Goal: Task Accomplishment & Management: Manage account settings

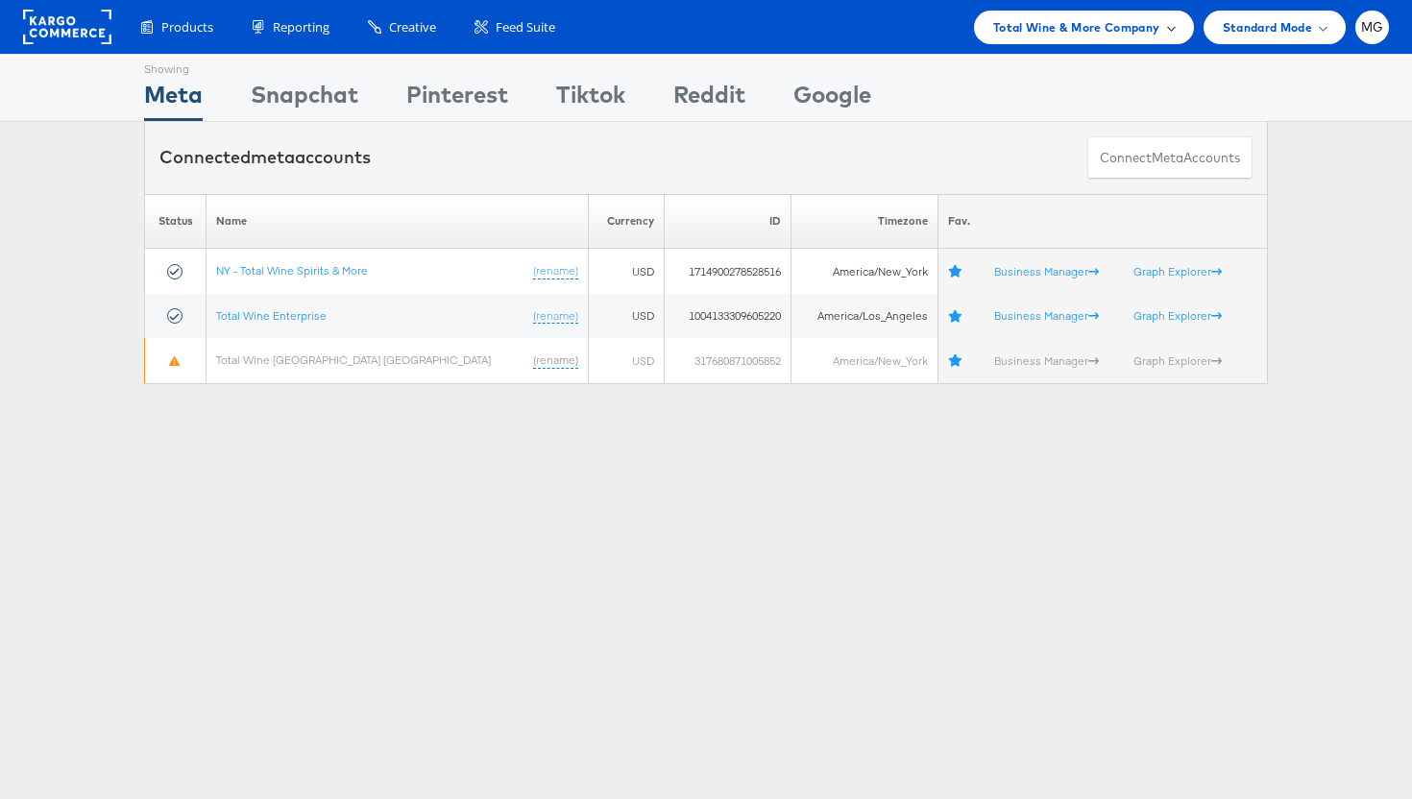
click at [1123, 31] on span "Total Wine & More Company" at bounding box center [1077, 27] width 167 height 20
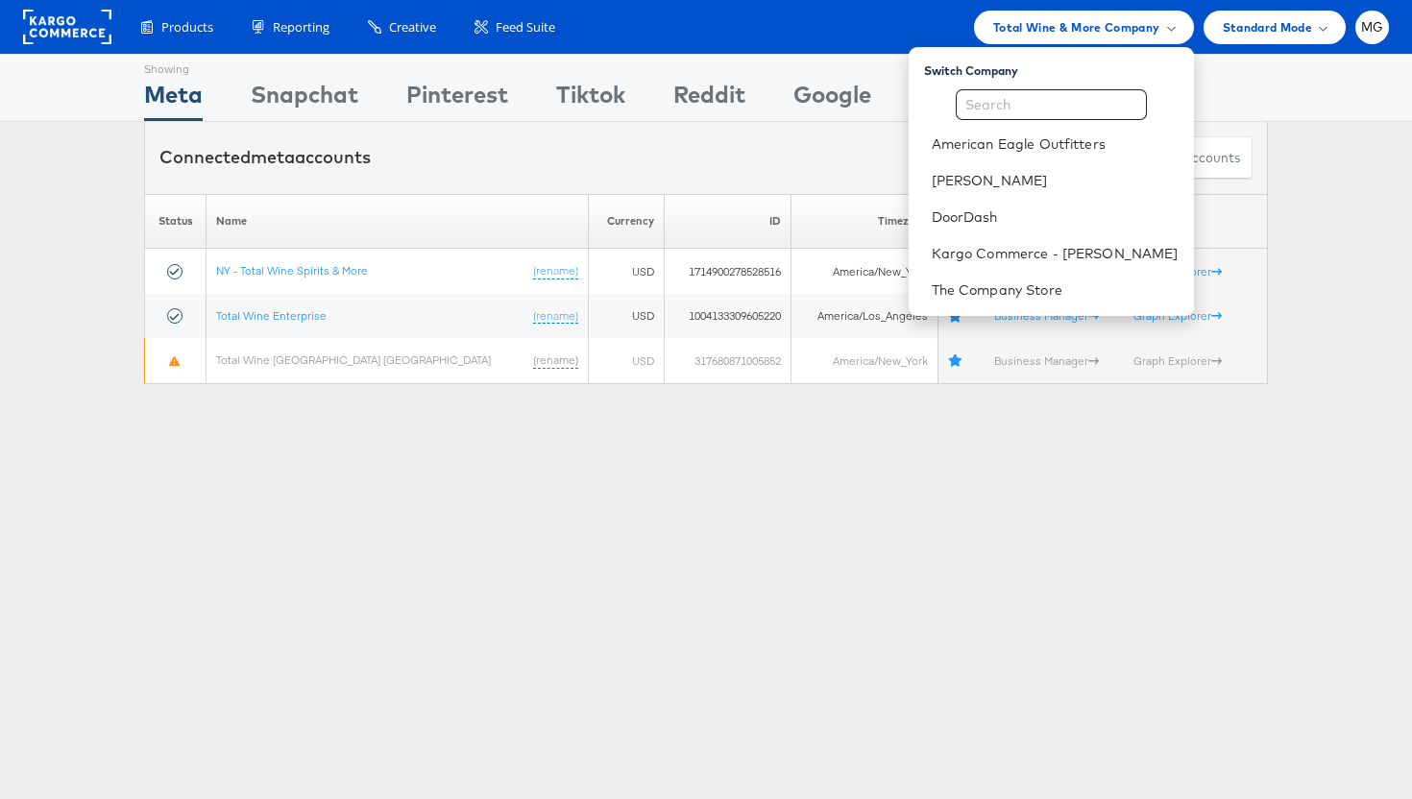
click at [449, 65] on div "Showing" at bounding box center [457, 66] width 102 height 23
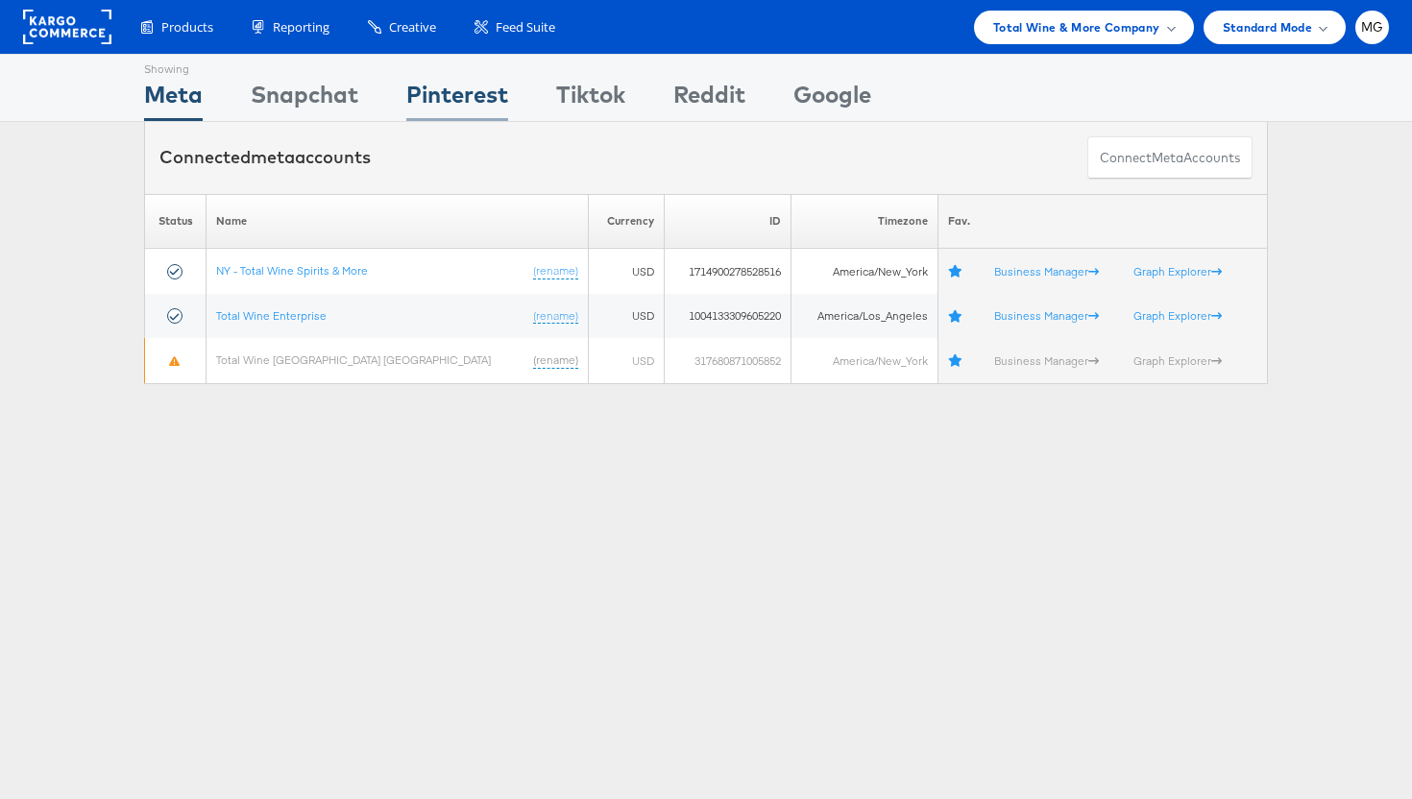
click at [449, 92] on div "Pinterest" at bounding box center [457, 99] width 102 height 43
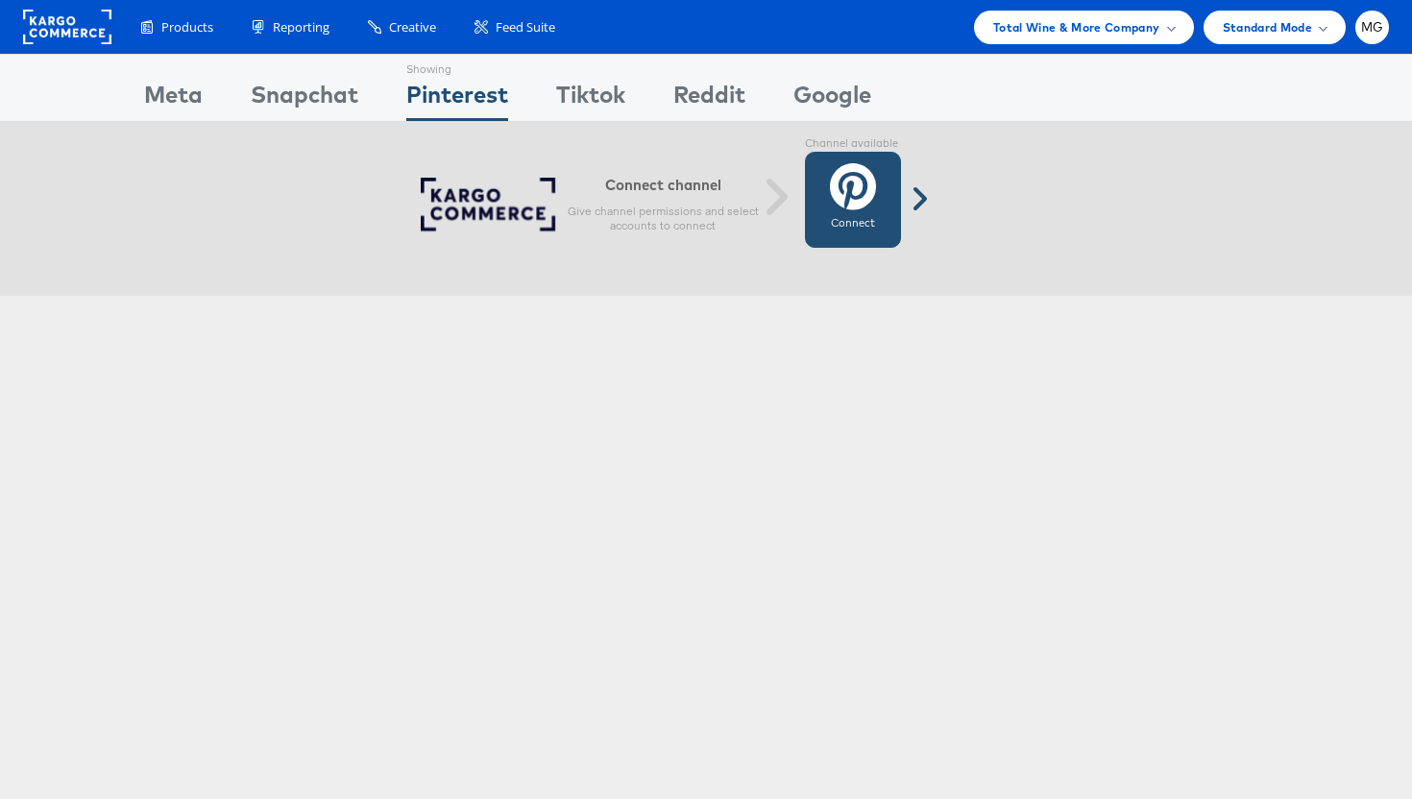
click at [861, 189] on icon at bounding box center [853, 186] width 46 height 48
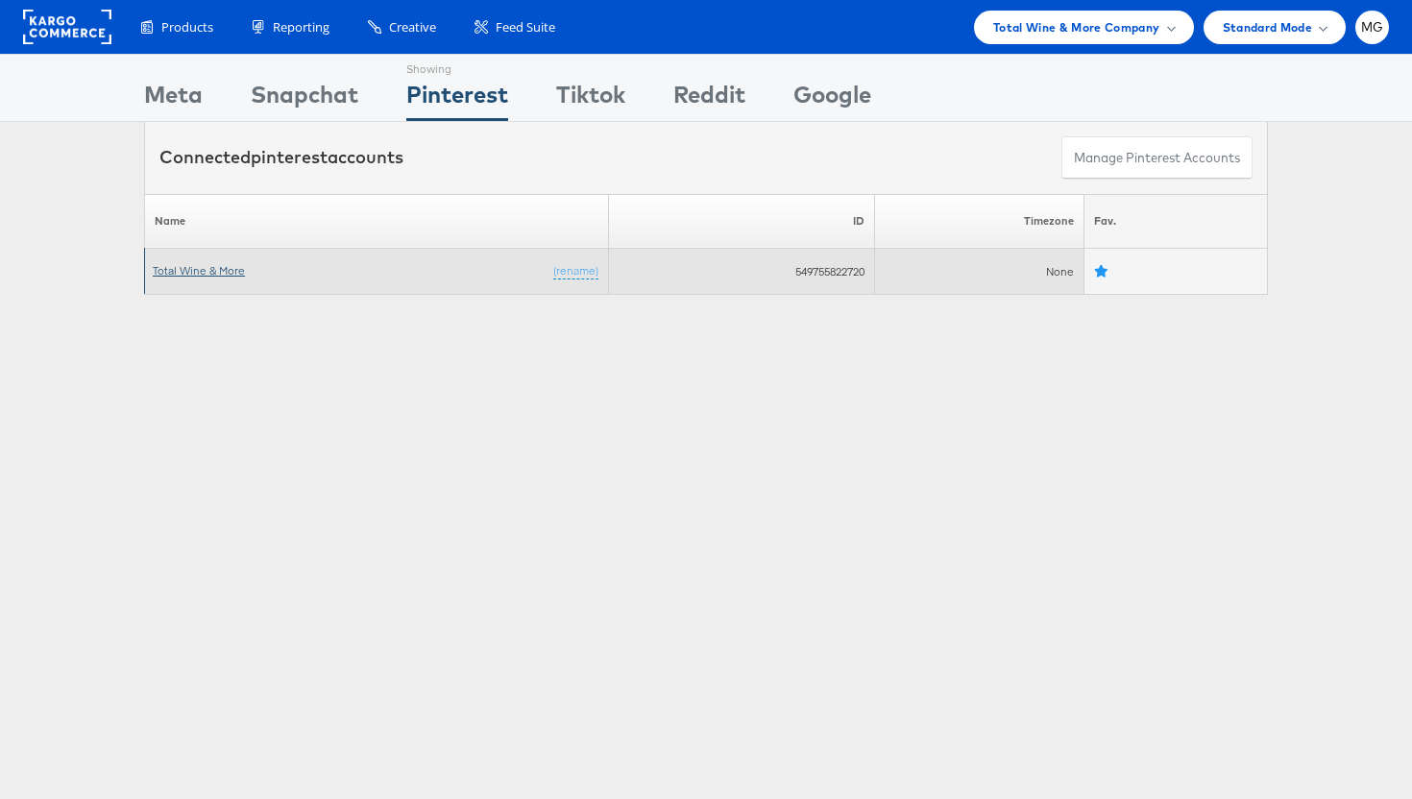
click at [175, 274] on link "Total Wine & More" at bounding box center [199, 270] width 92 height 14
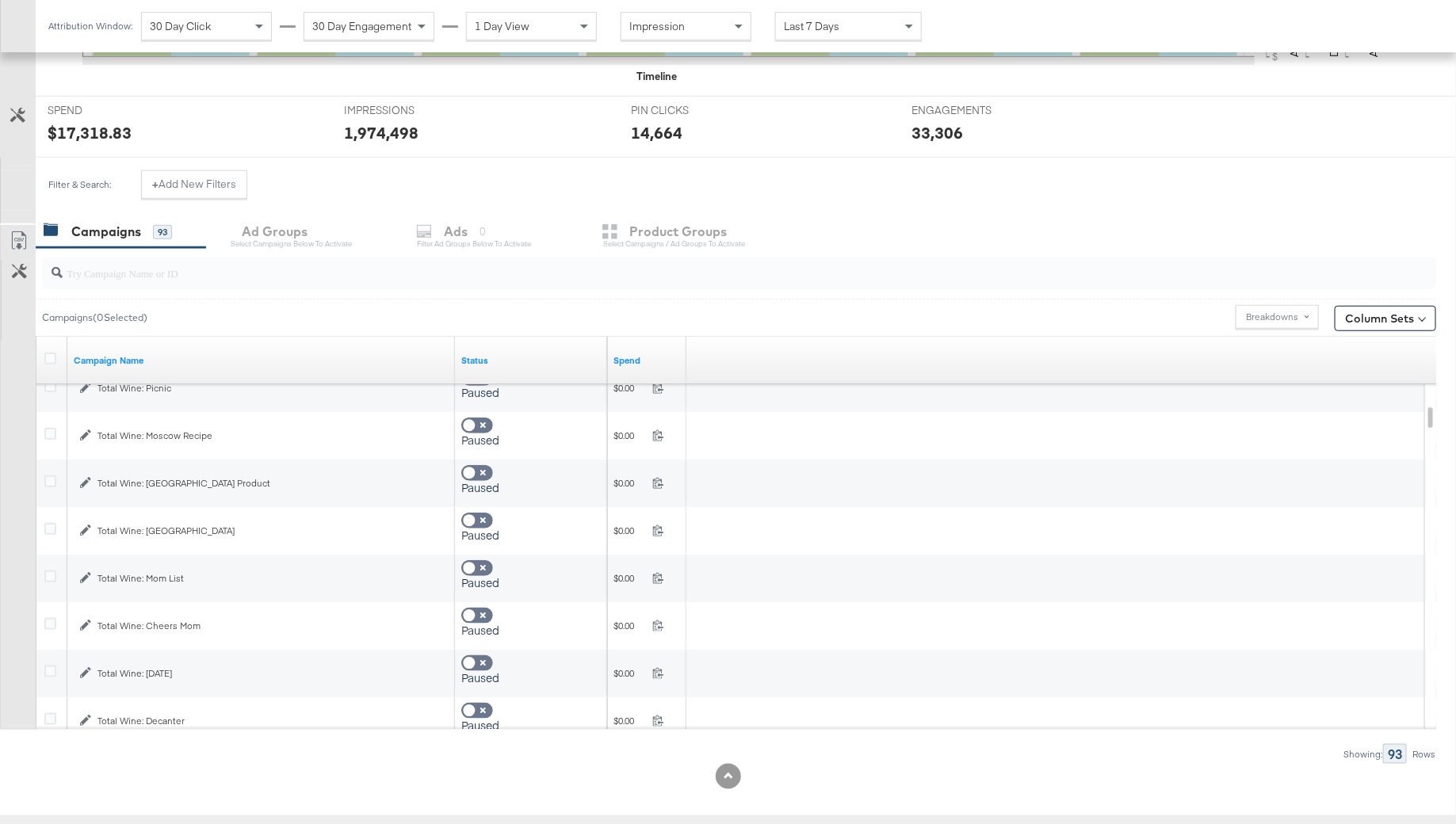
scroll to position [413, 0]
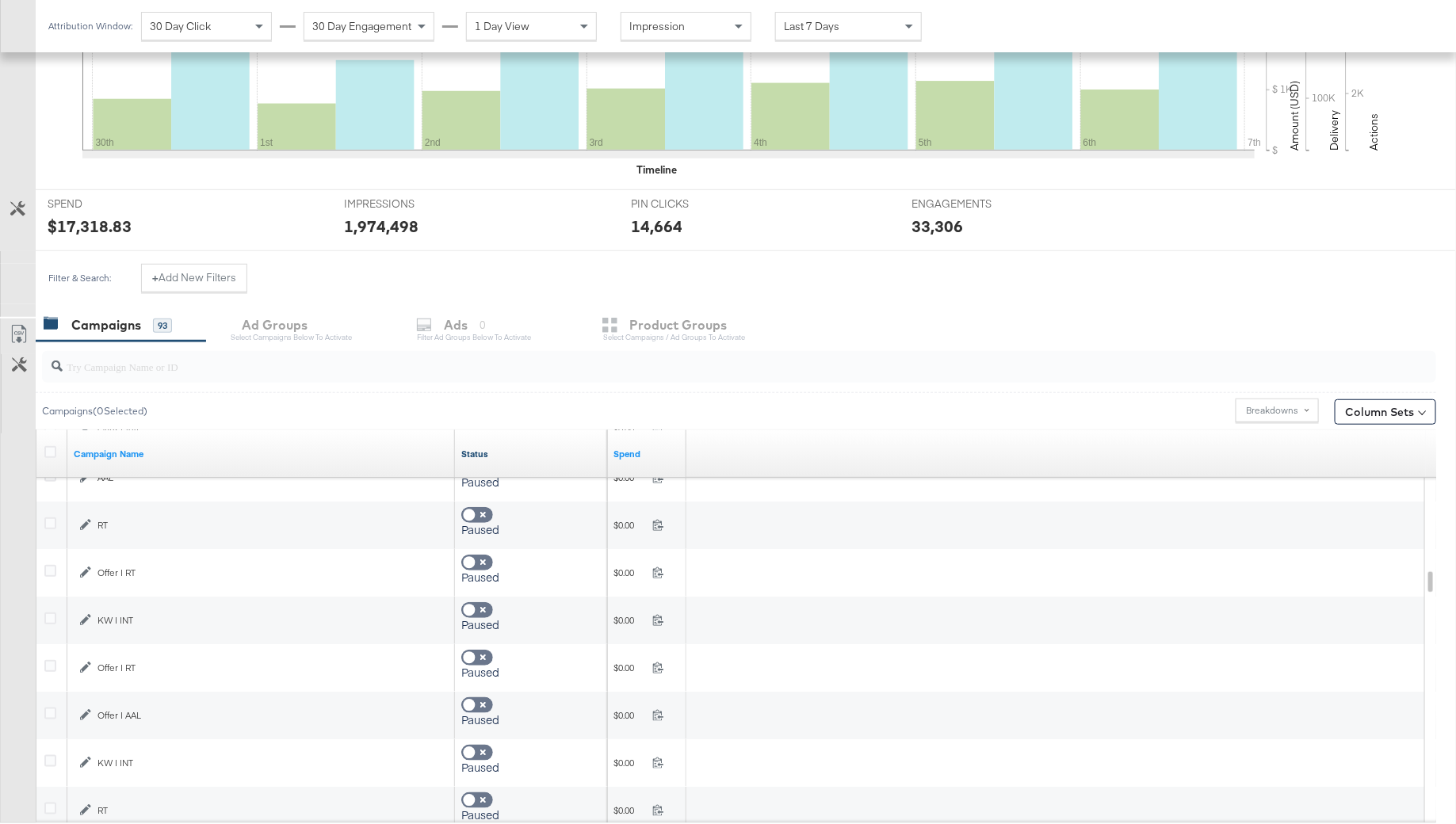
click at [471, 450] on link "Status" at bounding box center [530, 454] width 139 height 12
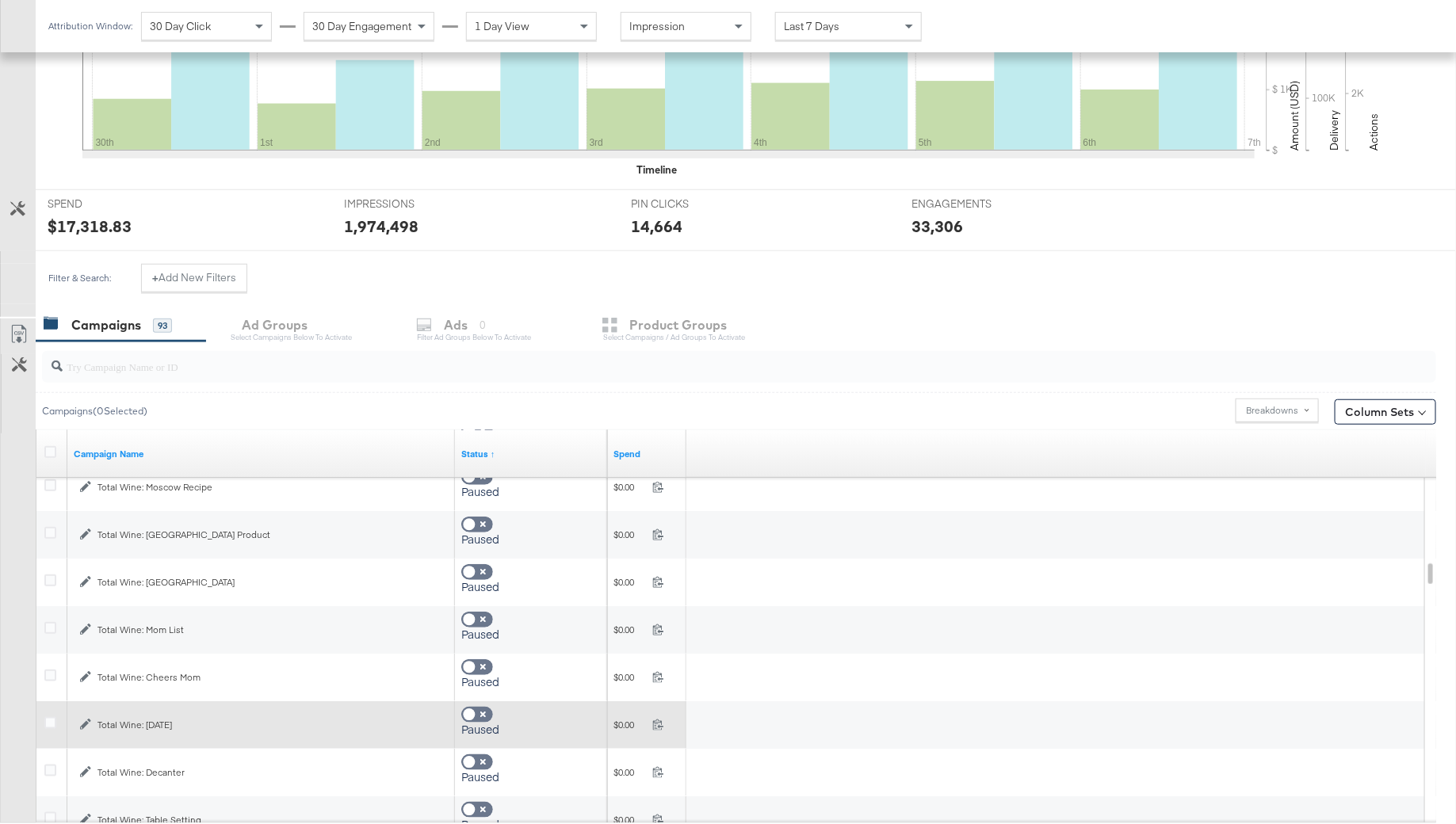
checkbox input "true"
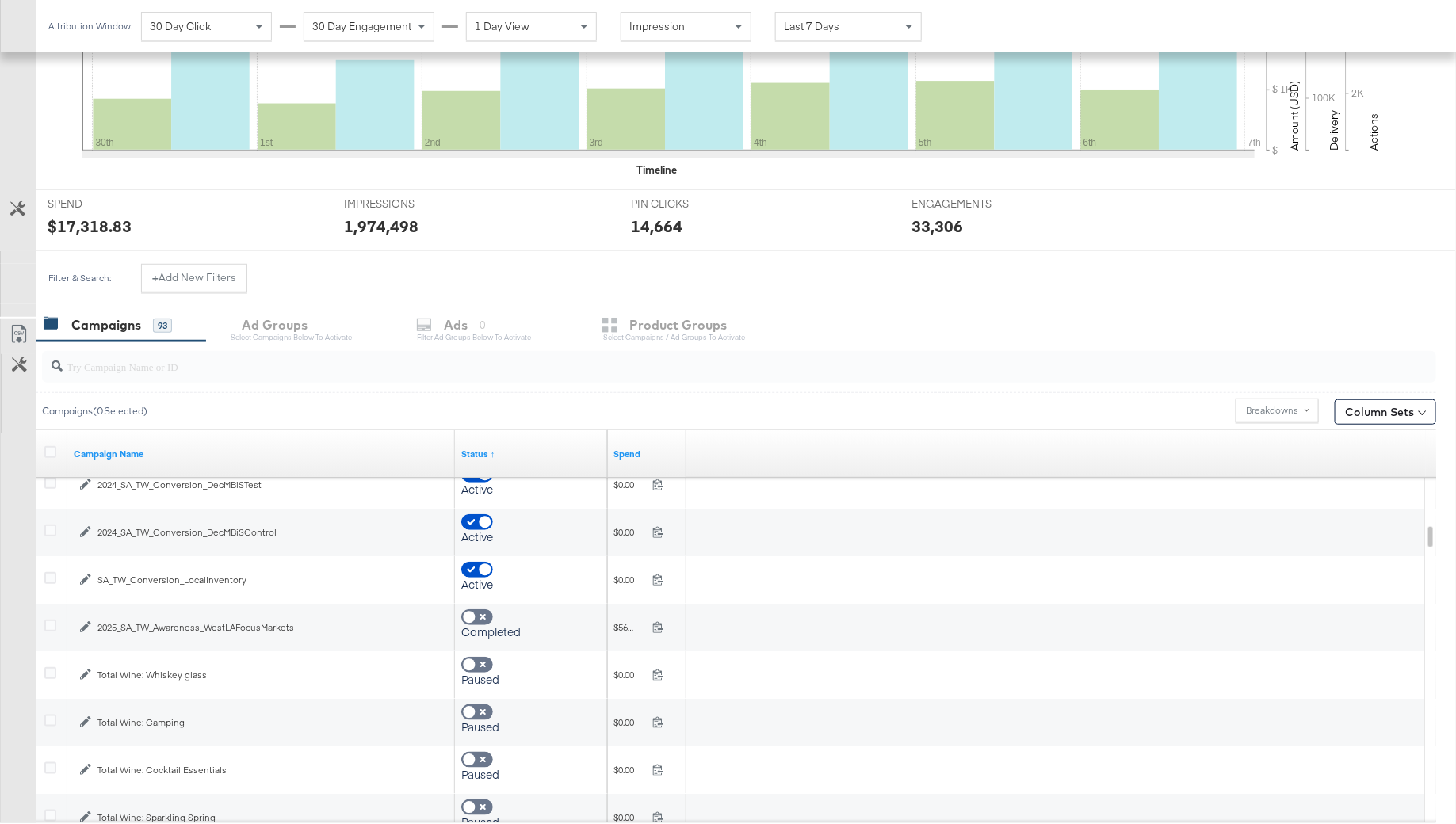
checkbox input "true"
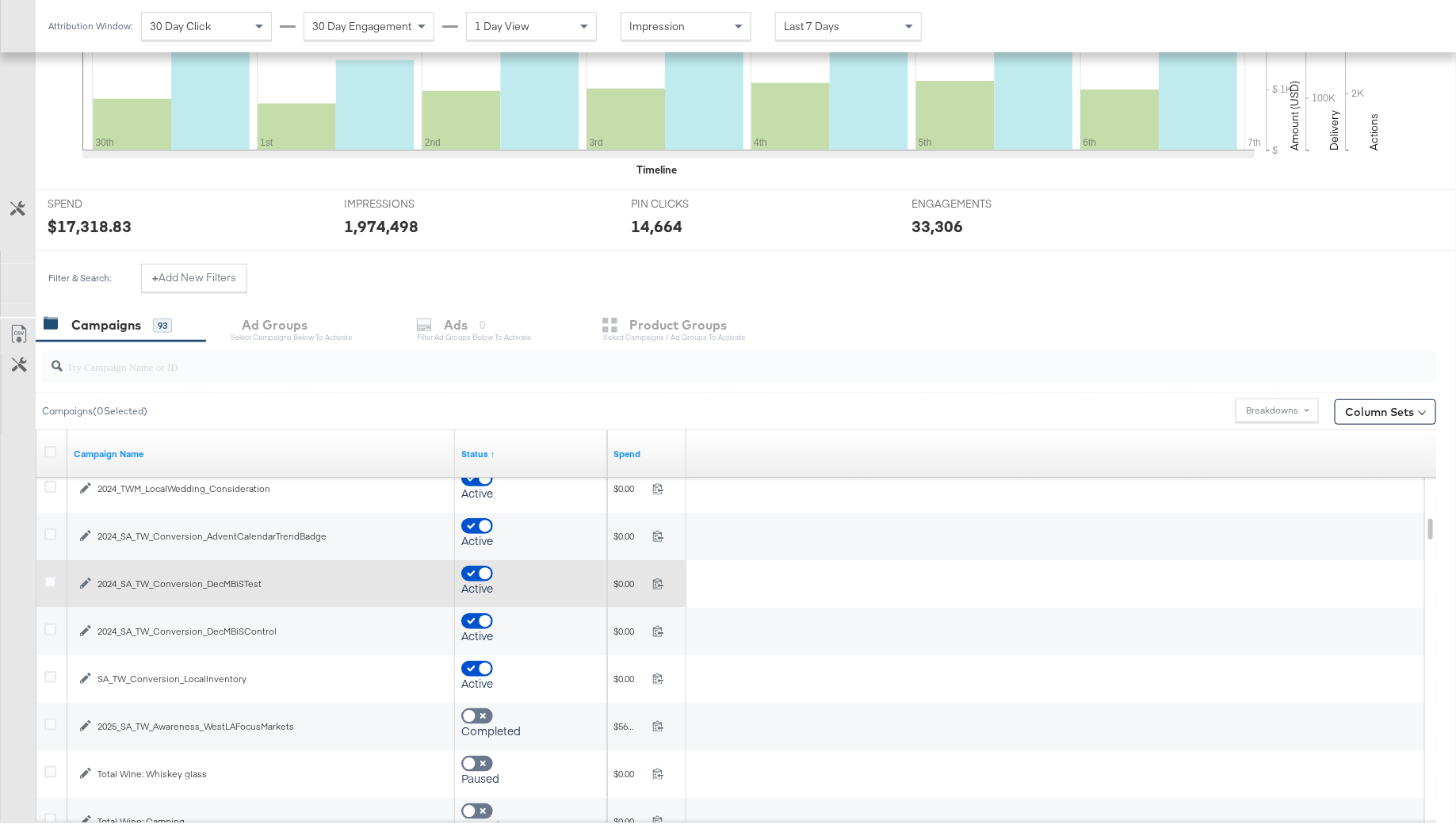
checkbox input "true"
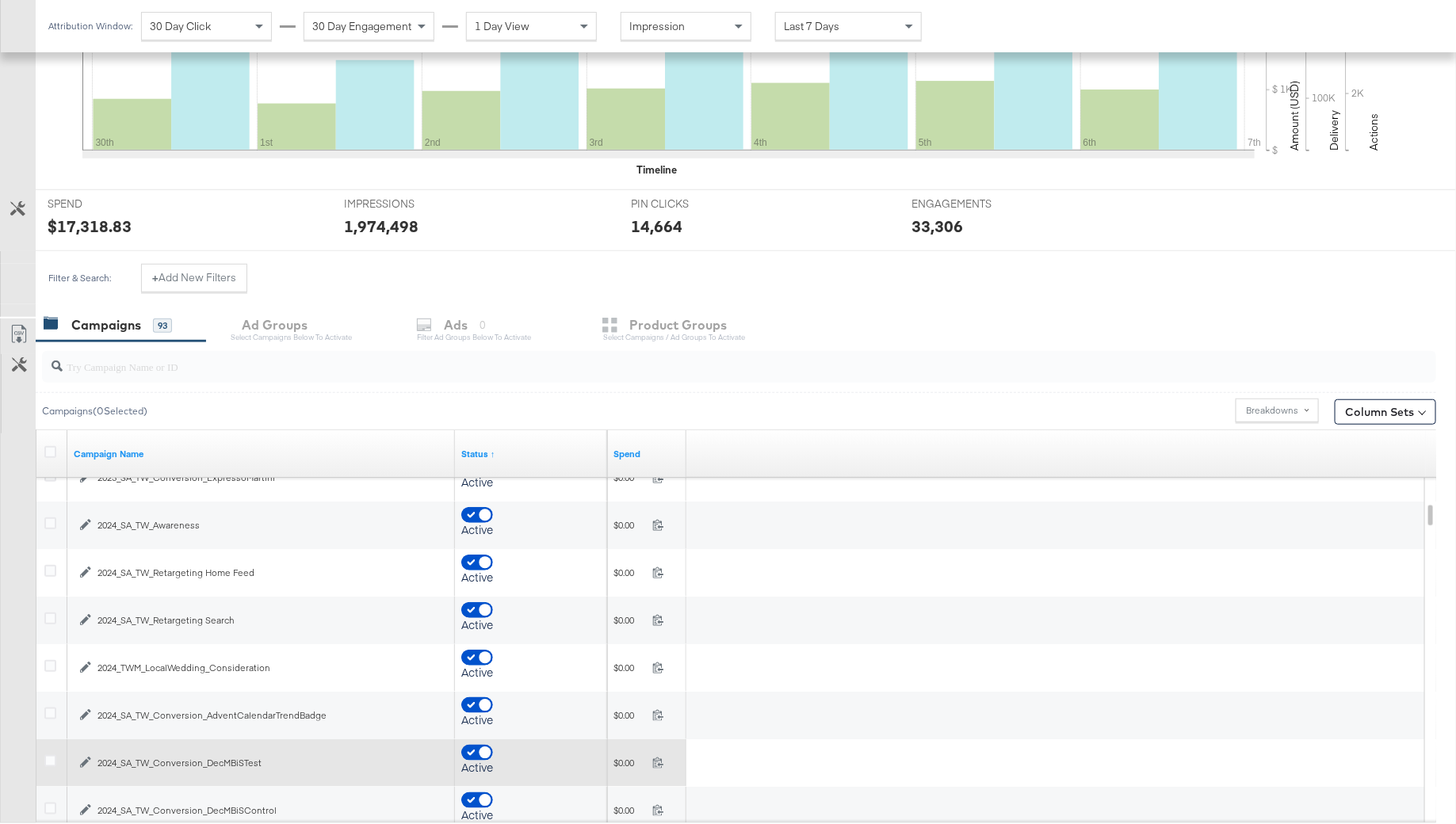
checkbox input "true"
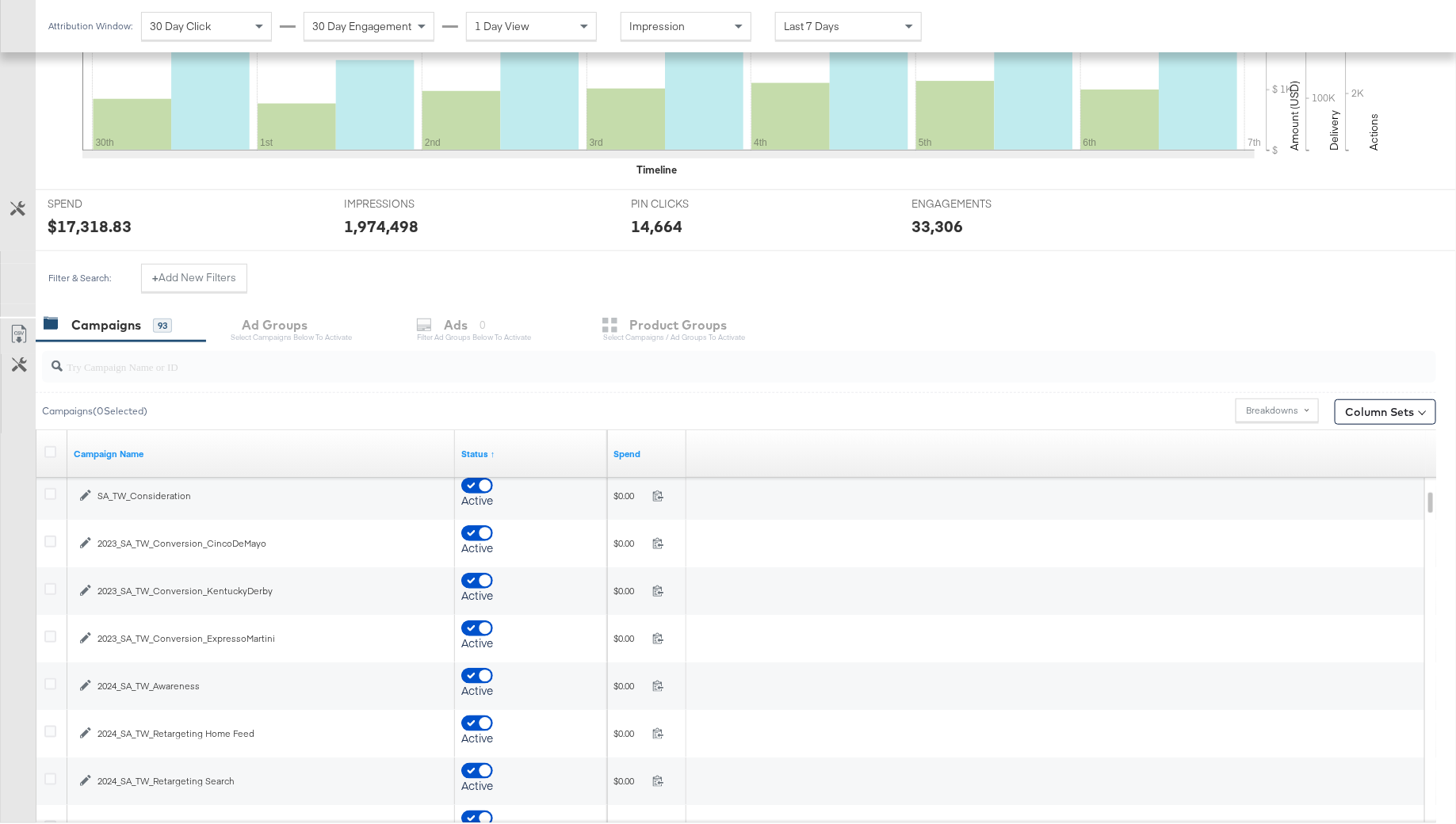
checkbox input "true"
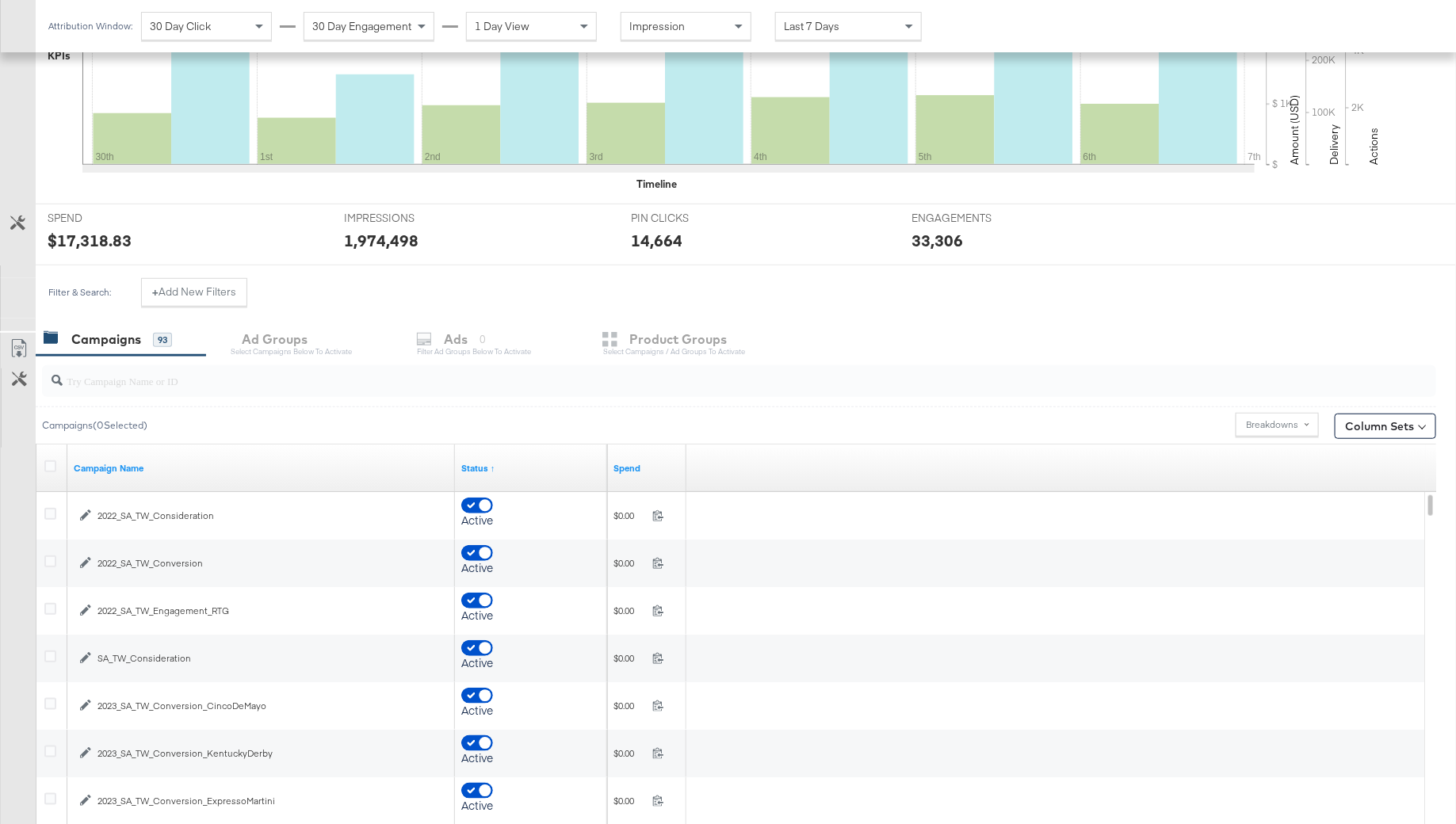
scroll to position [506, 0]
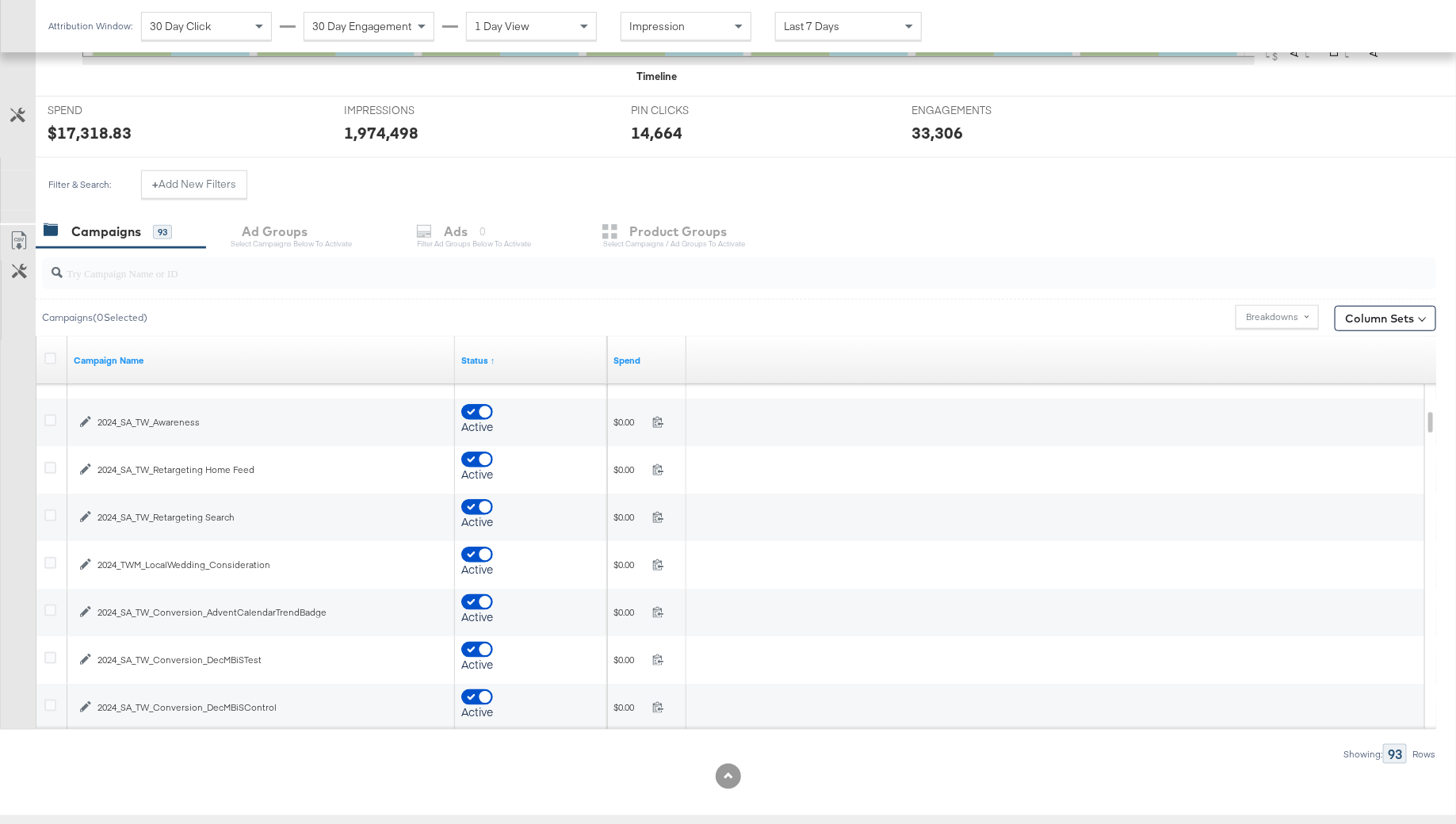
checkbox input "false"
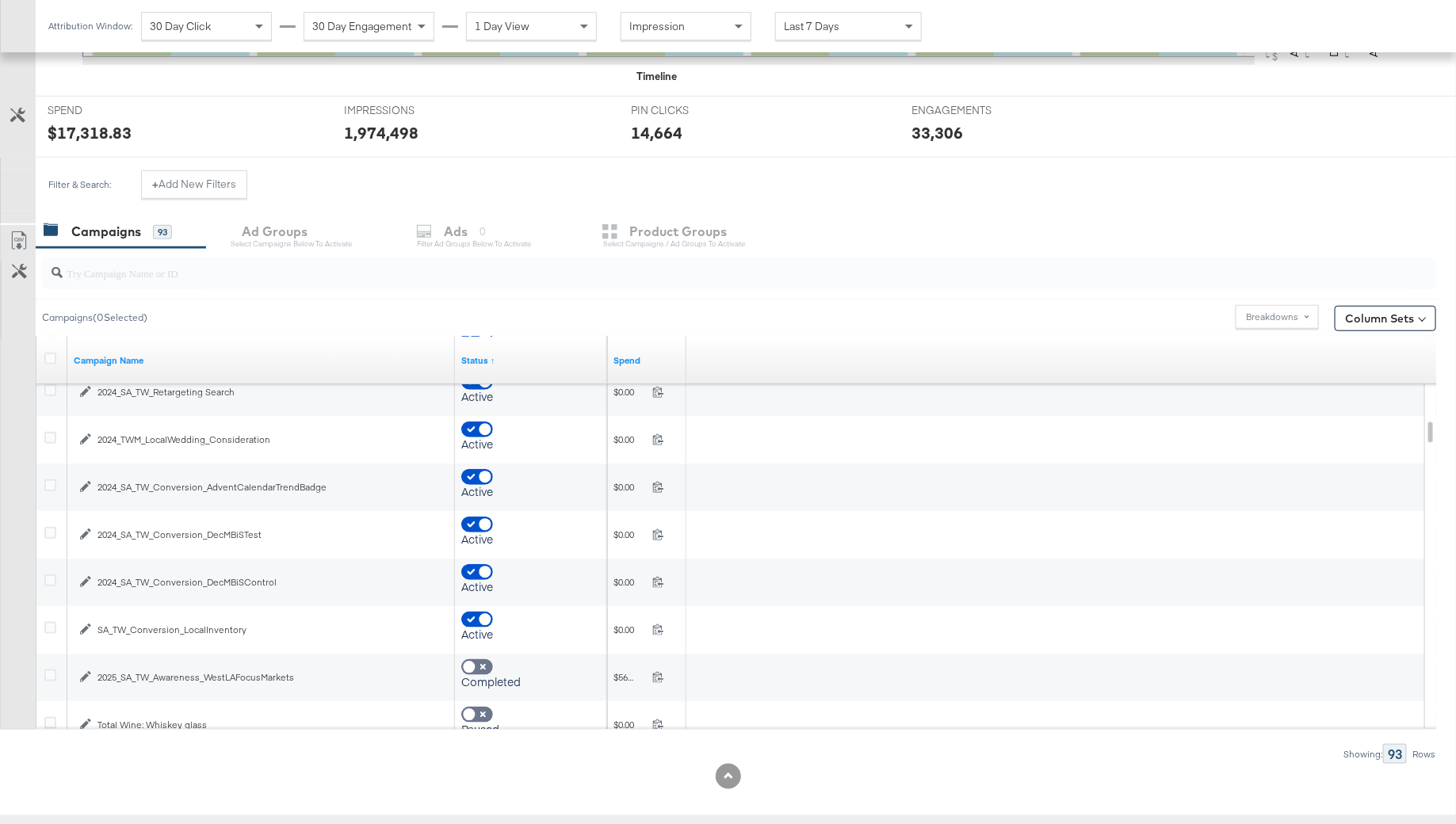
checkbox input "false"
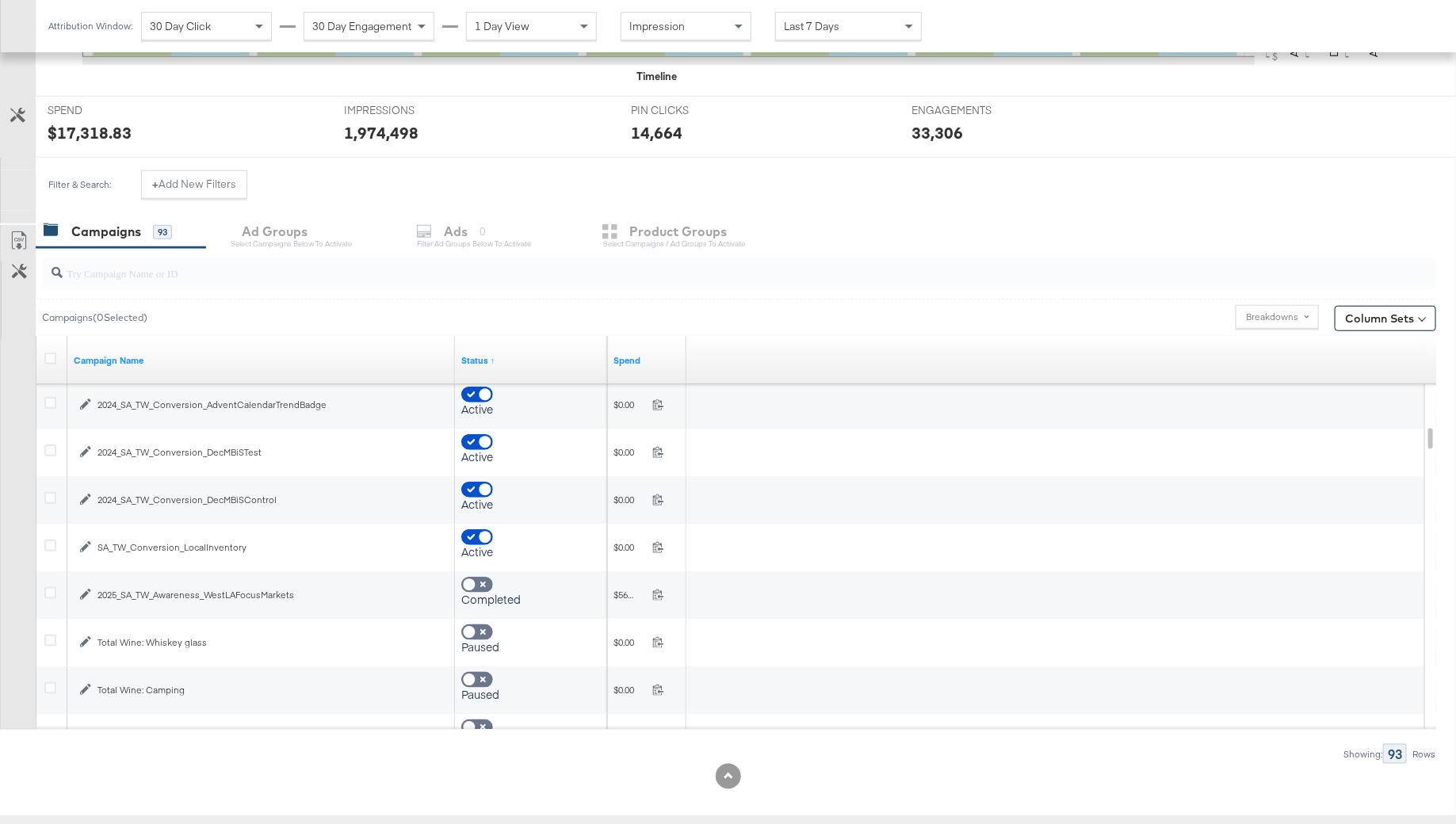
checkbox input "false"
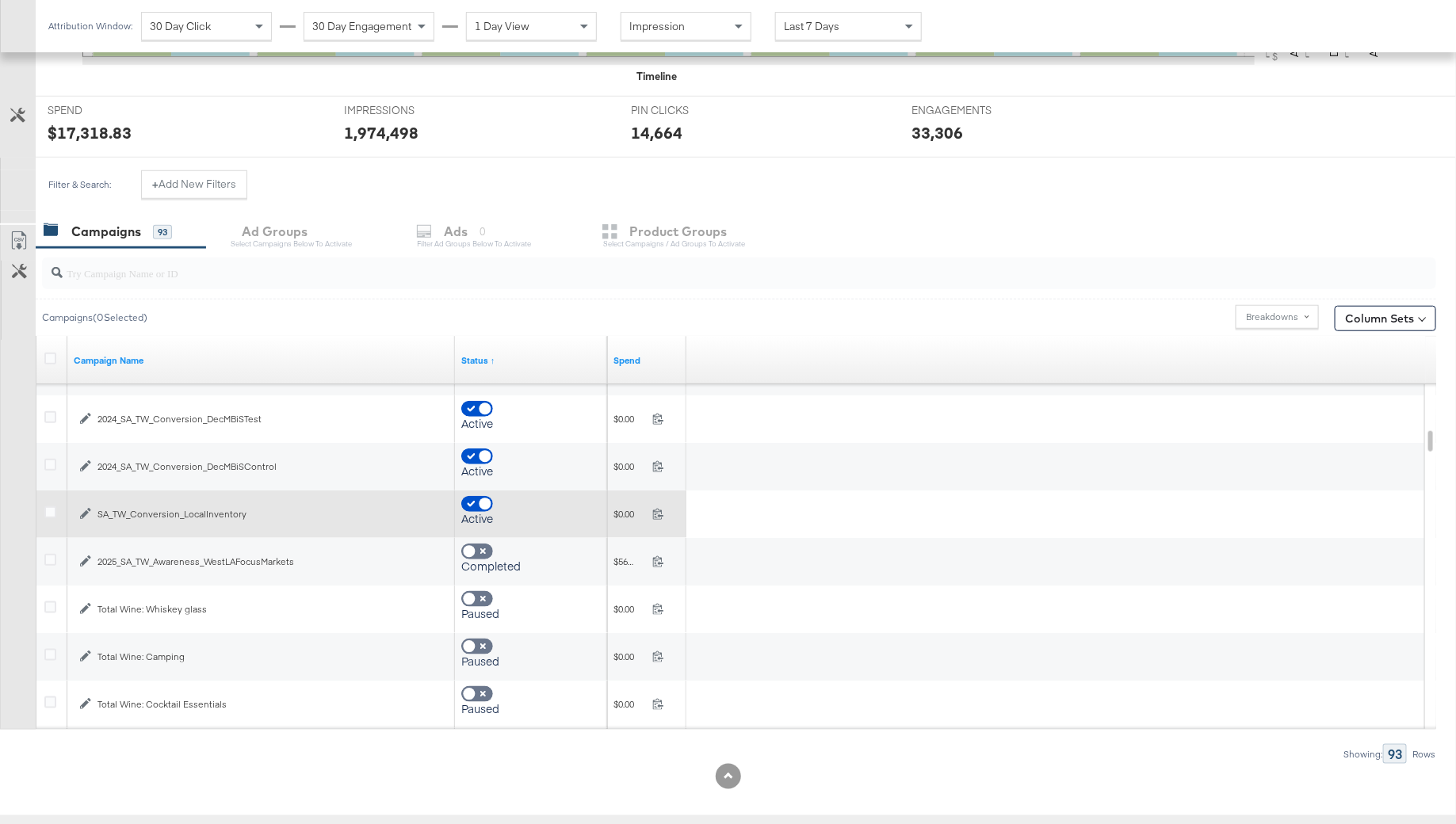
checkbox input "false"
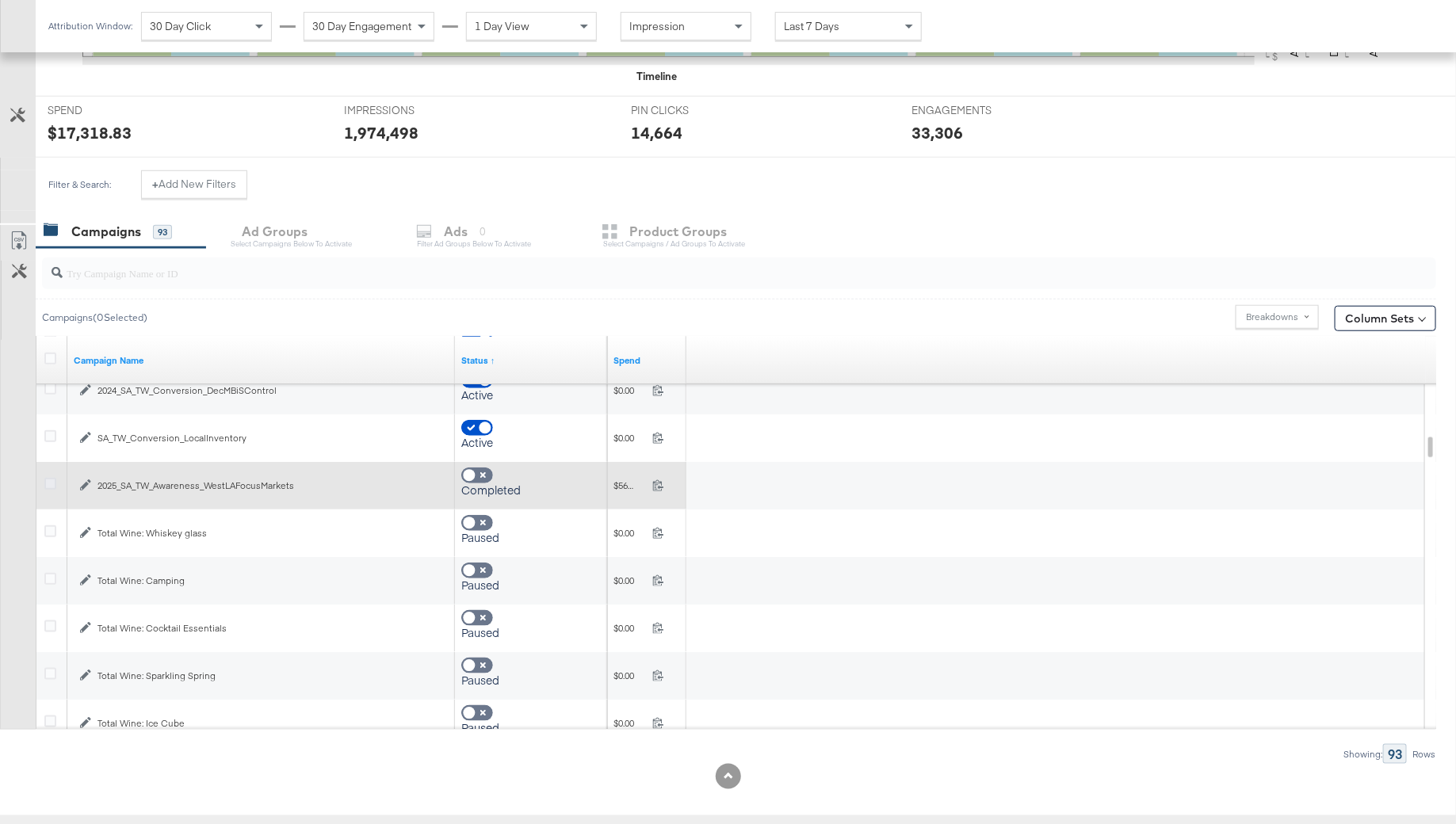
checkbox input "false"
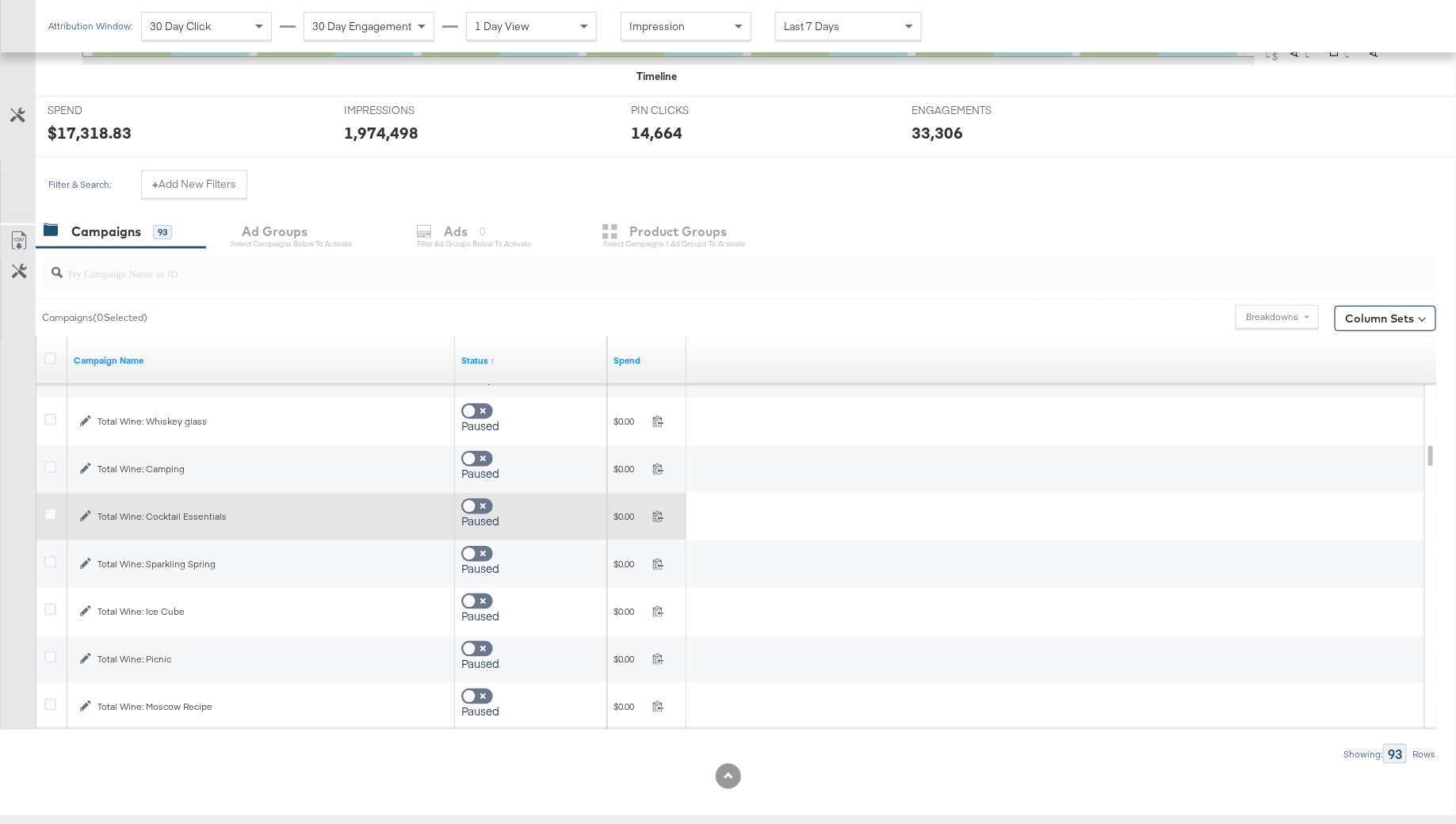
checkbox input "false"
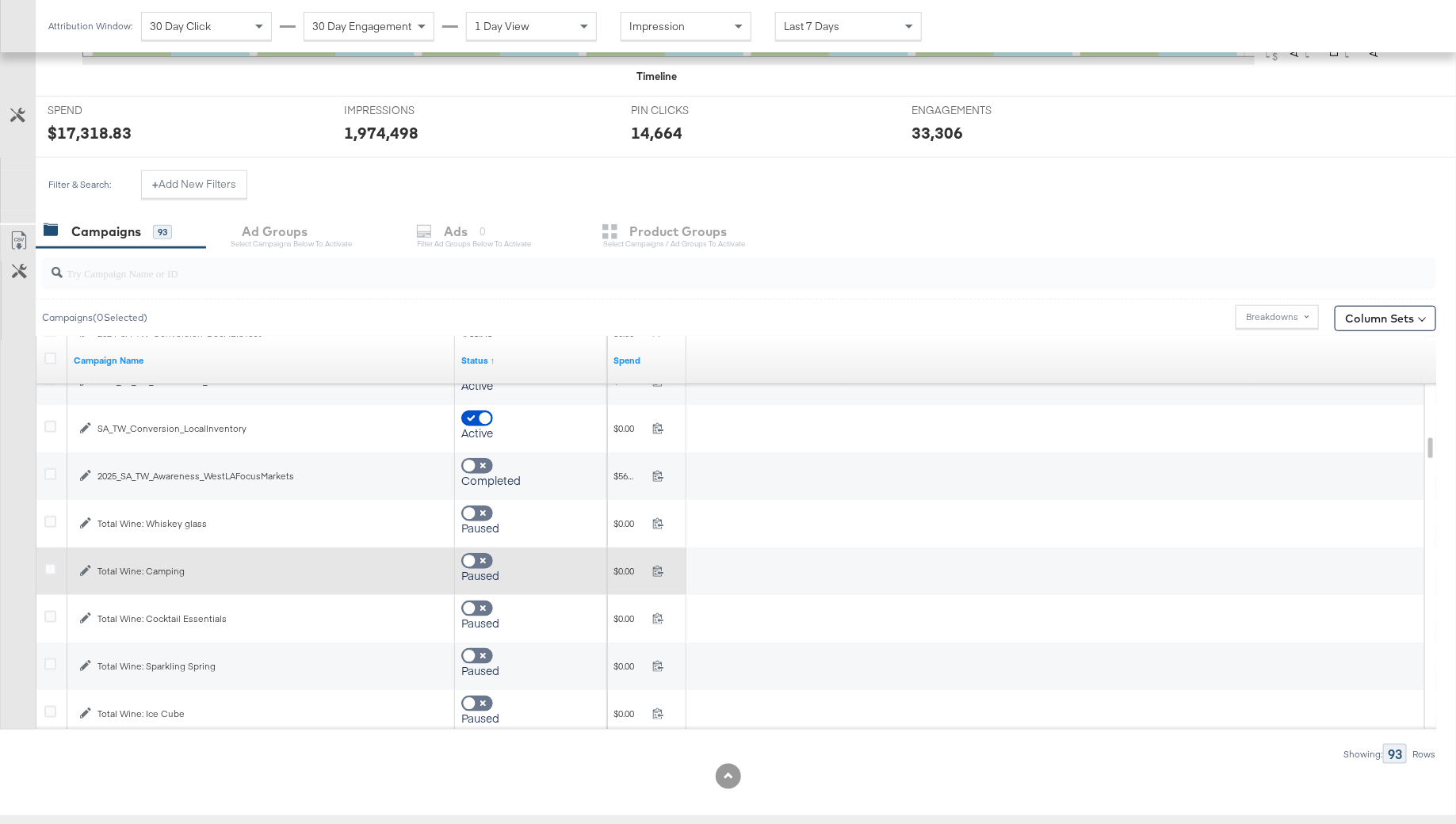
checkbox input "true"
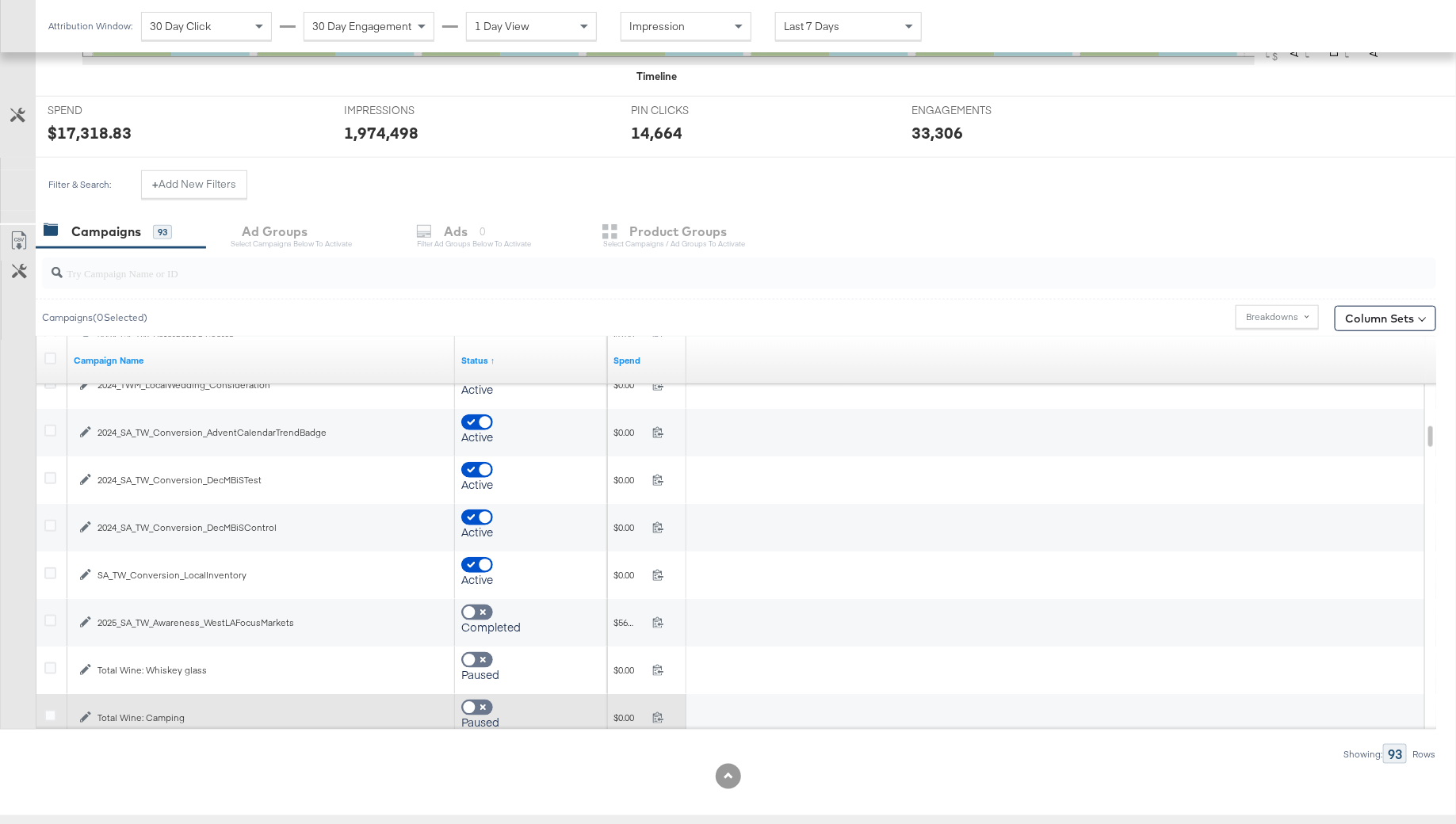
checkbox input "true"
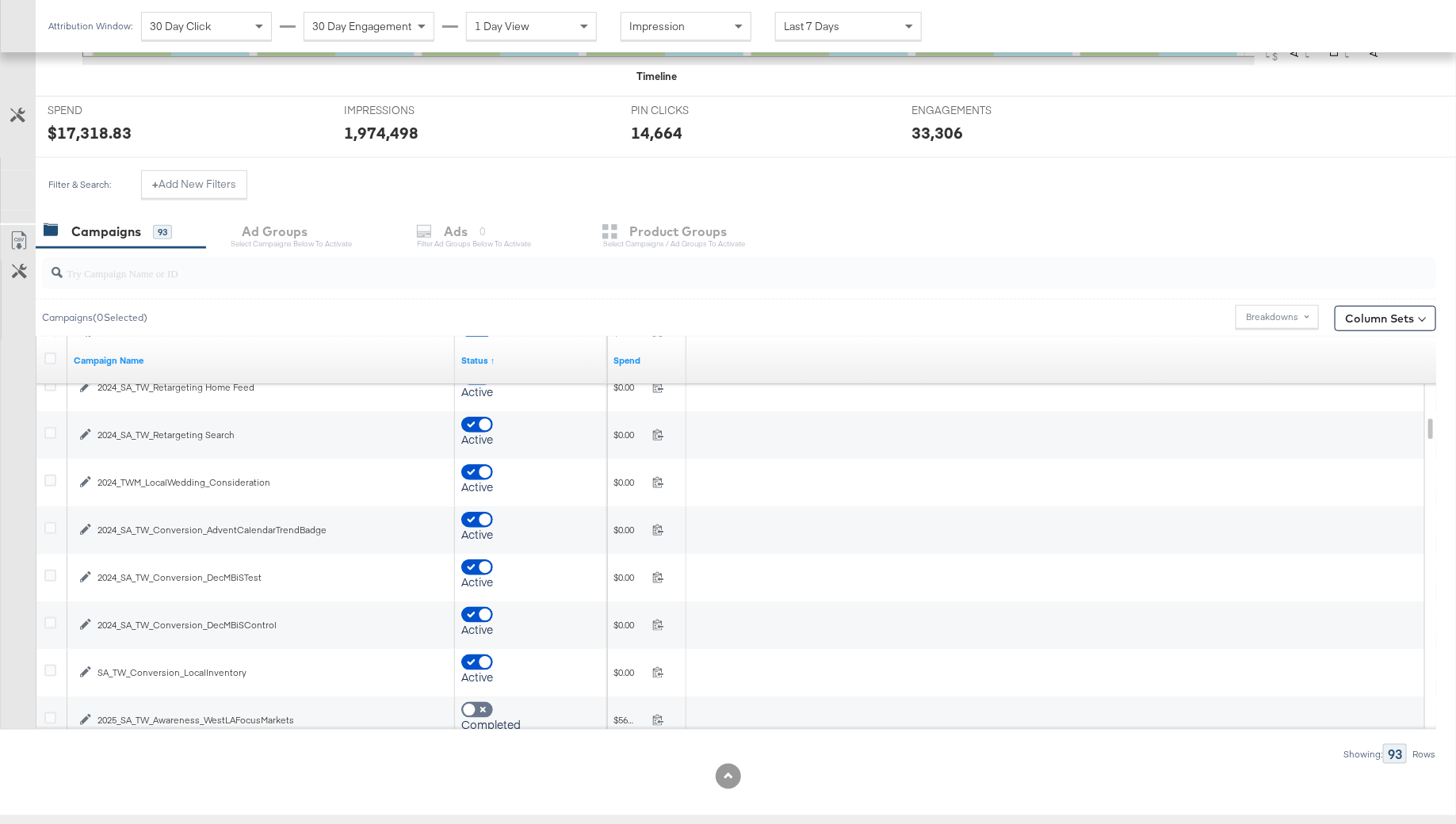
checkbox input "true"
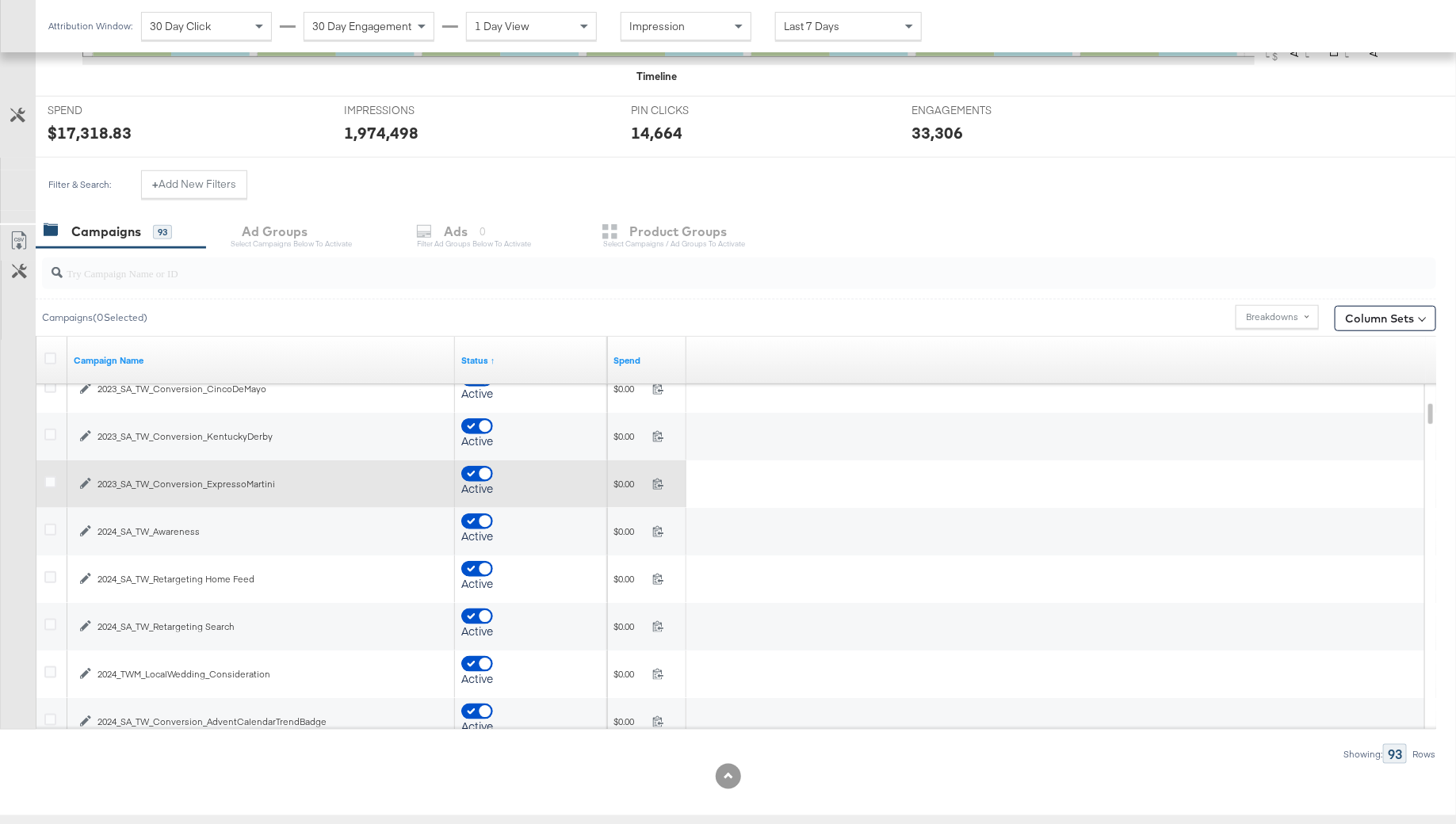
checkbox input "true"
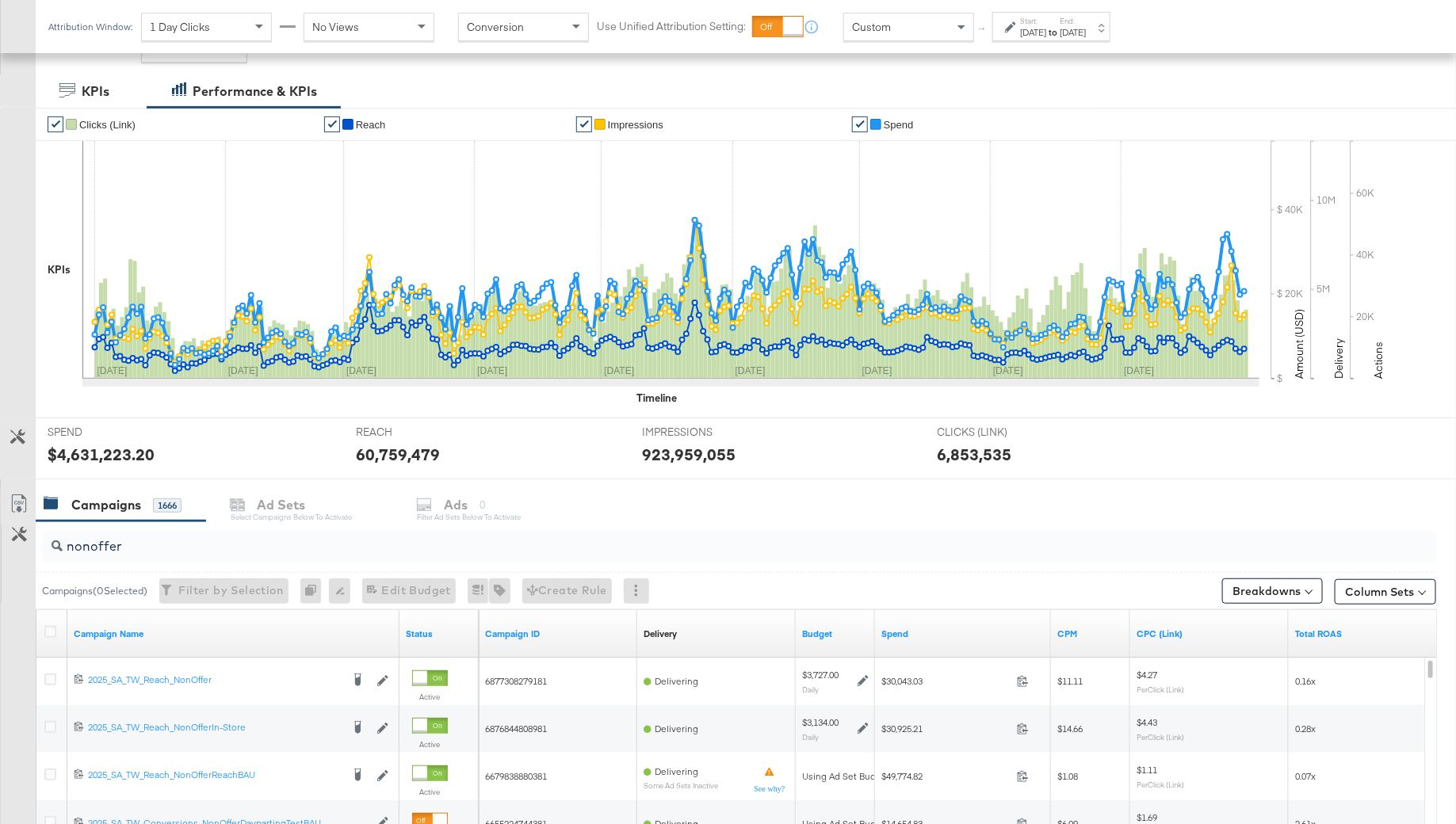
scroll to position [513, 0]
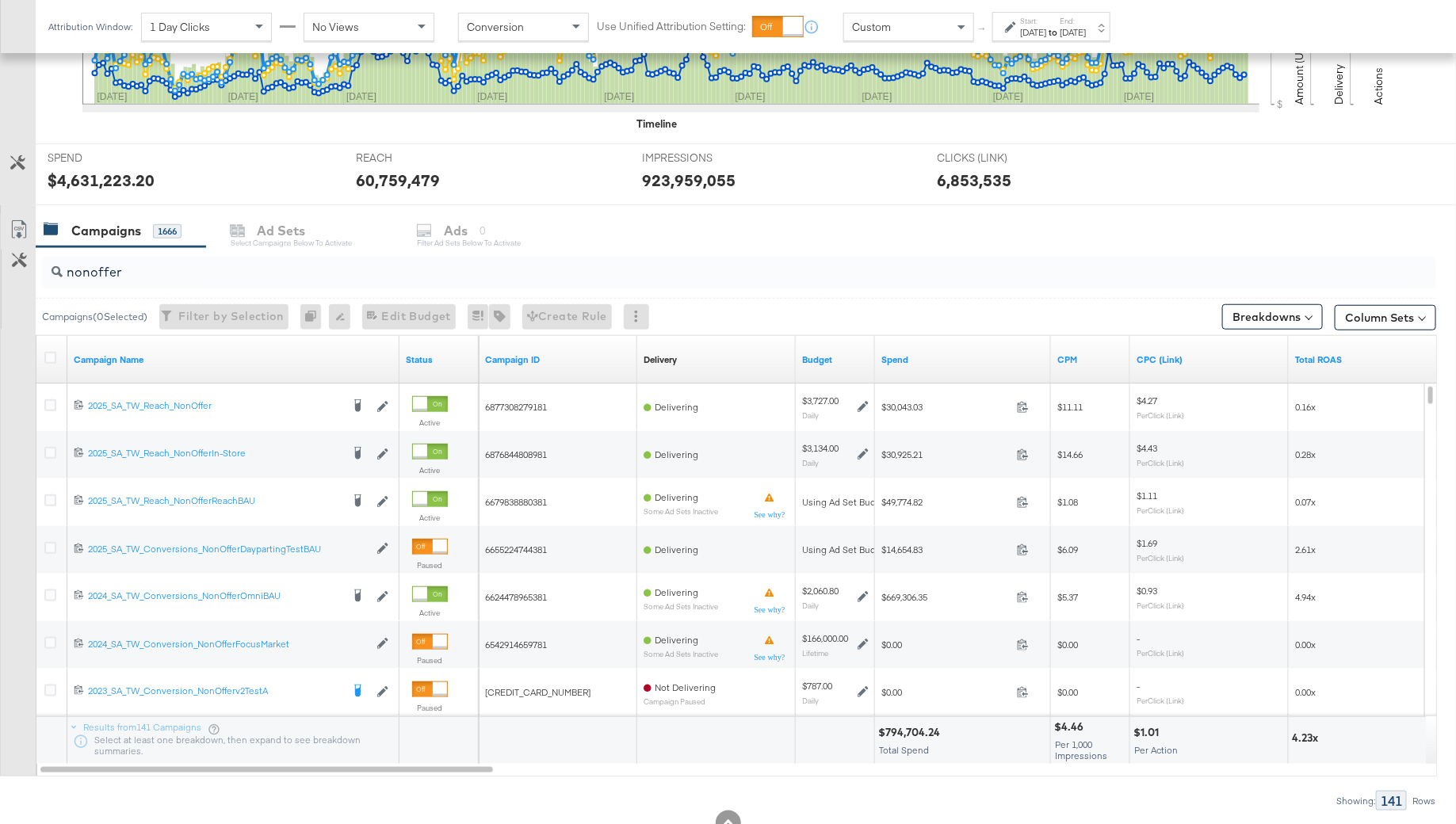
click at [97, 271] on input "nonoffer" at bounding box center [686, 266] width 1246 height 31
click at [4, 459] on div "Customize KPIs Export as CSV" at bounding box center [17, 495] width 35 height 563
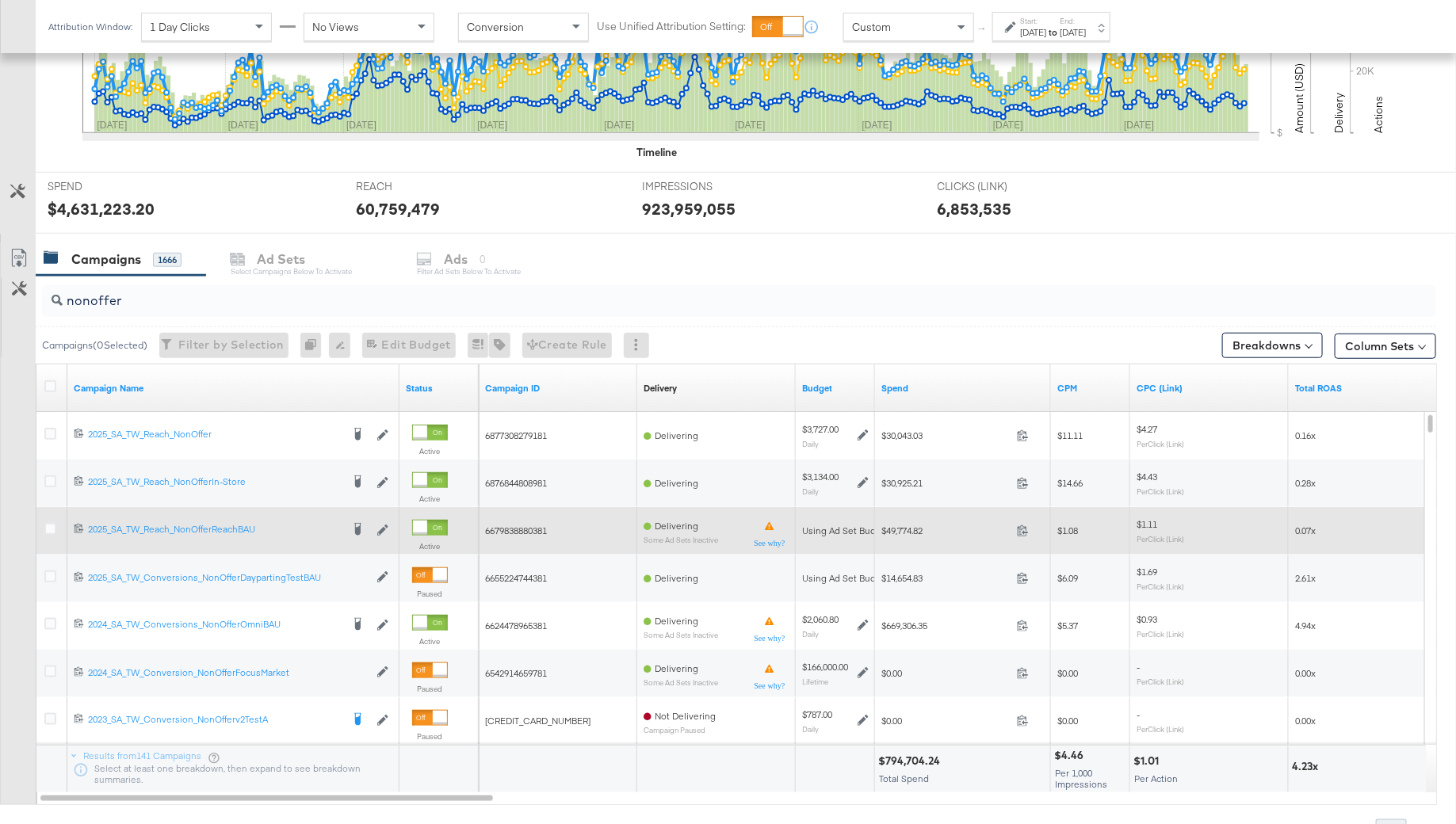
scroll to position [423, 0]
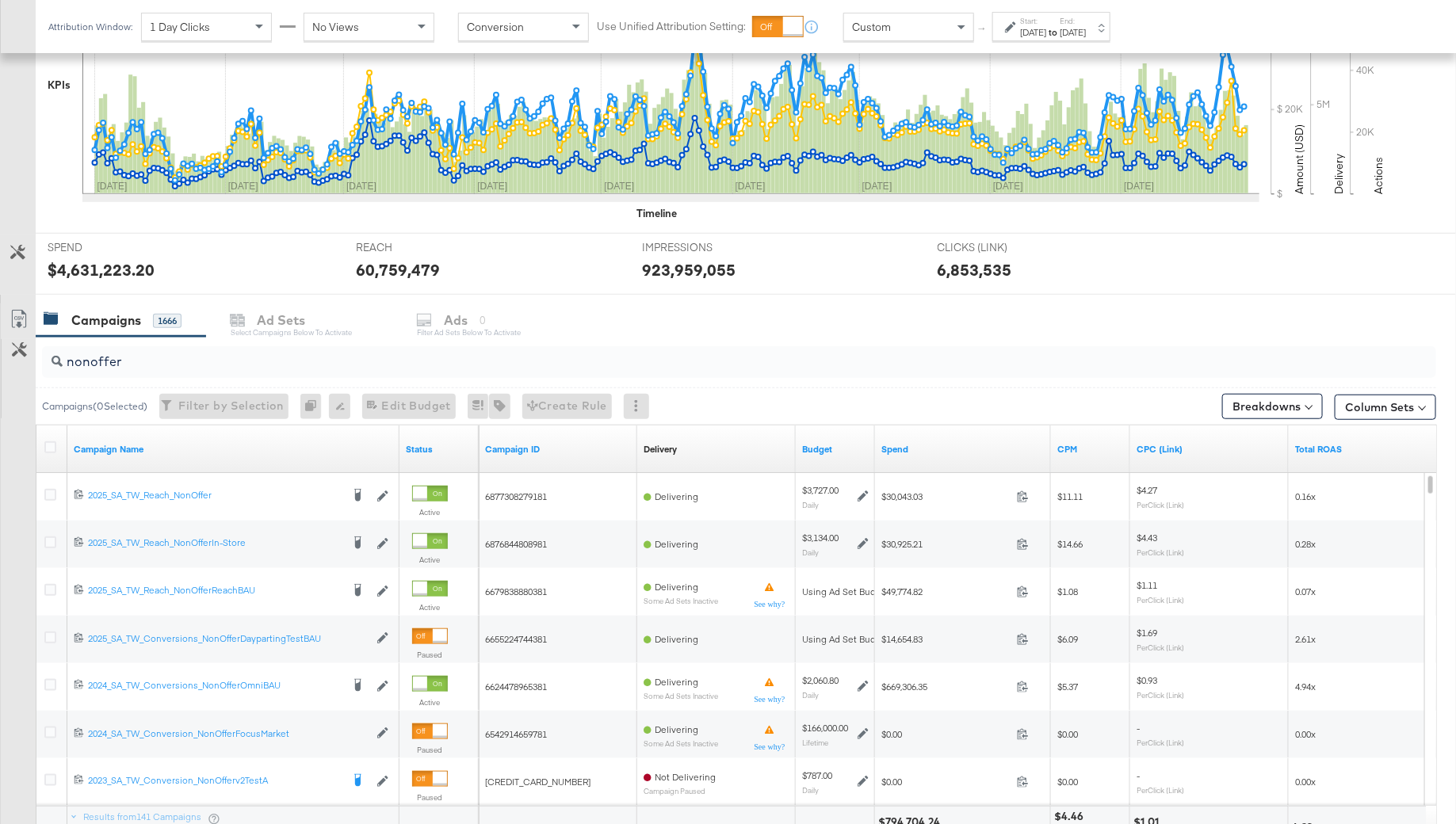
click at [108, 360] on input "nonoffer" at bounding box center [686, 355] width 1246 height 31
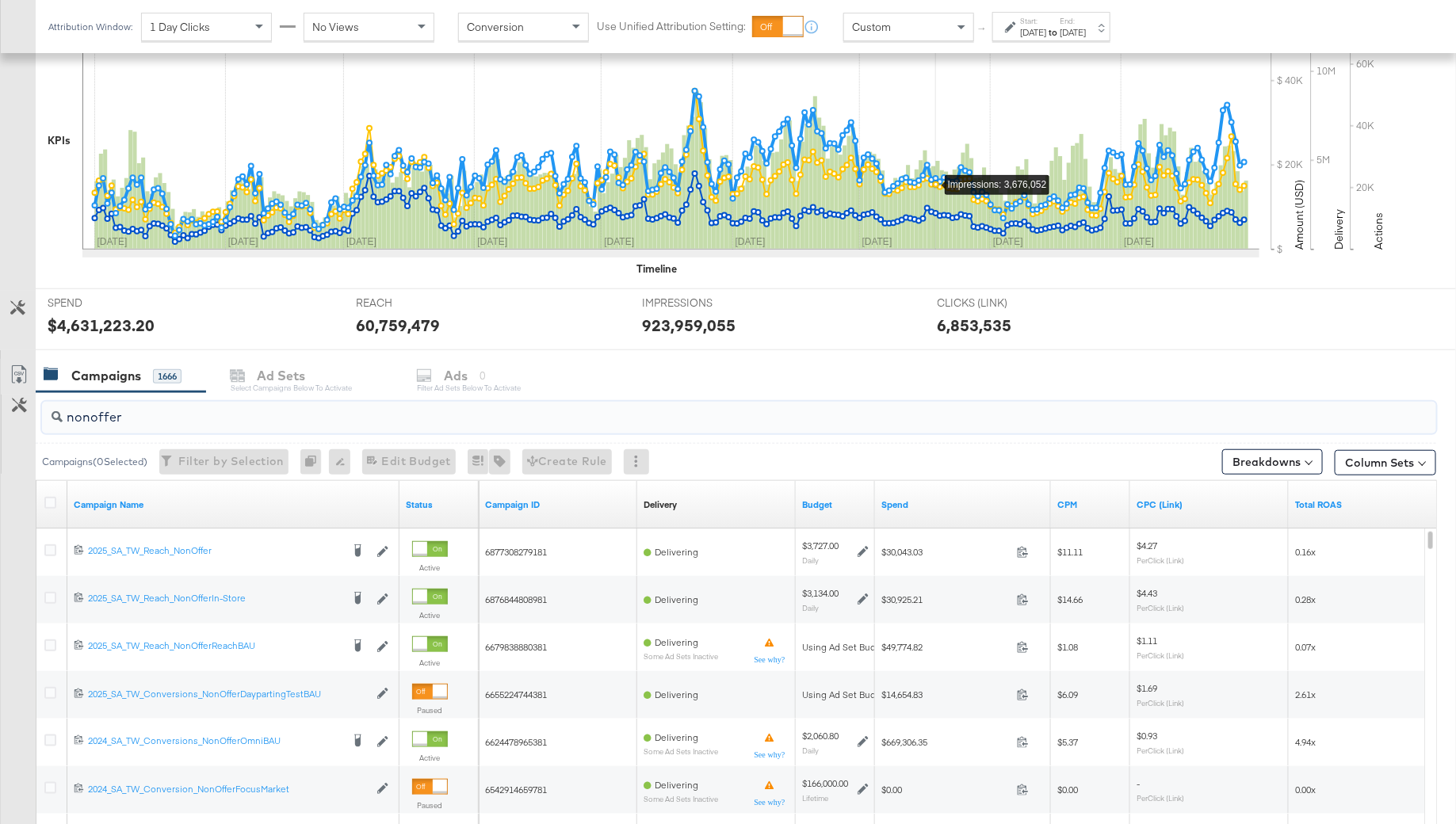
scroll to position [218, 0]
